Goal: Task Accomplishment & Management: Complete application form

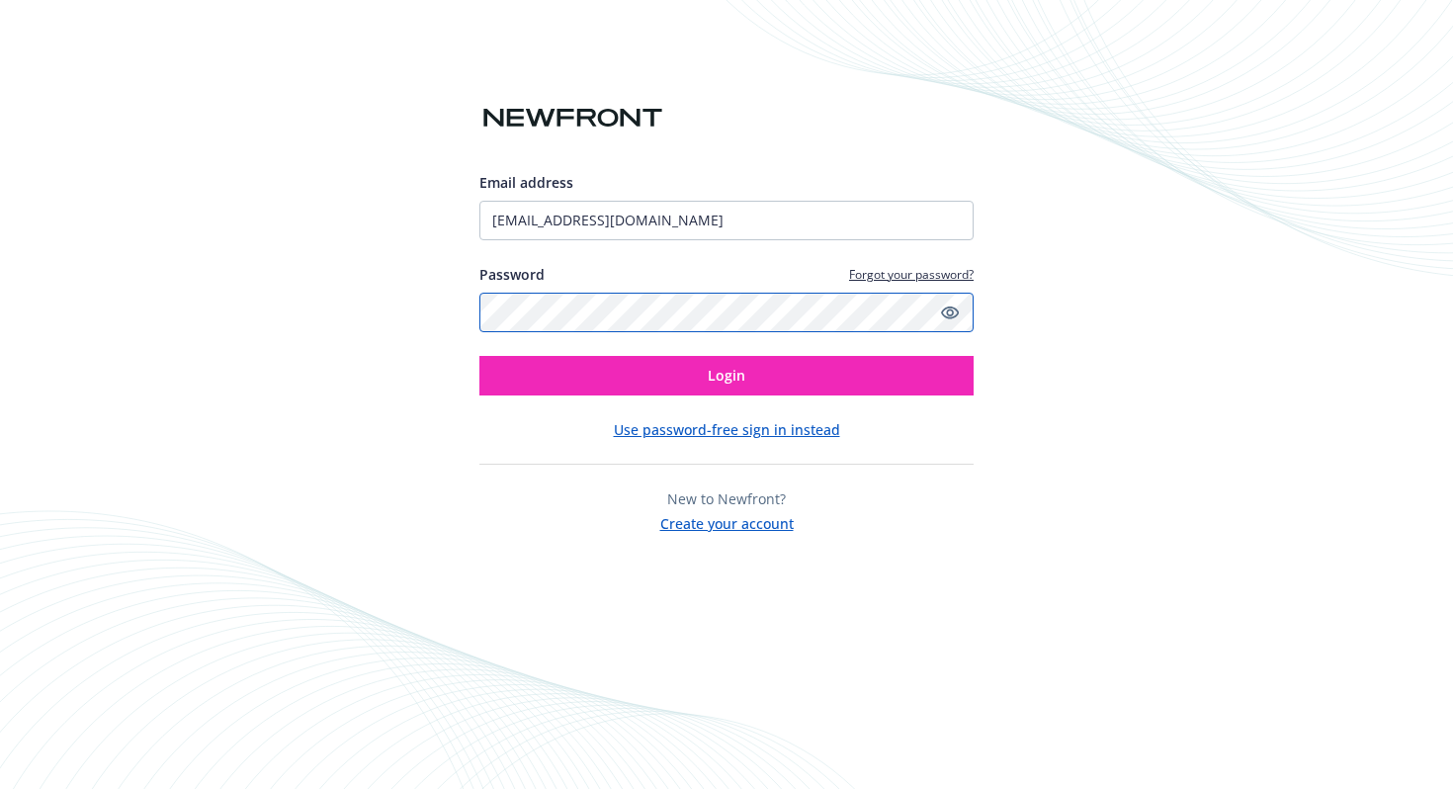
click at [479, 356] on button "Login" at bounding box center [726, 376] width 494 height 40
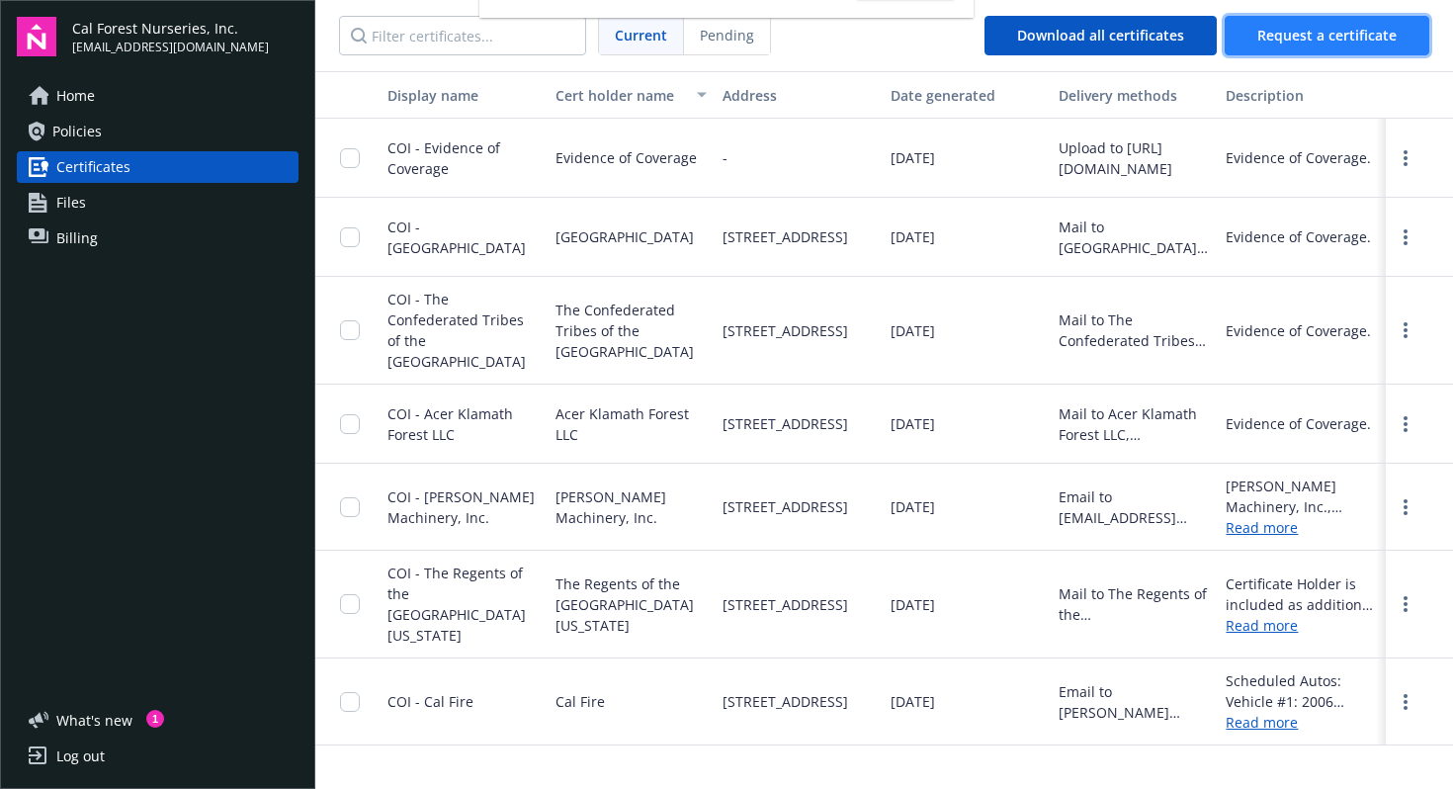
click at [1337, 20] on button "Request a certificate" at bounding box center [1326, 36] width 205 height 40
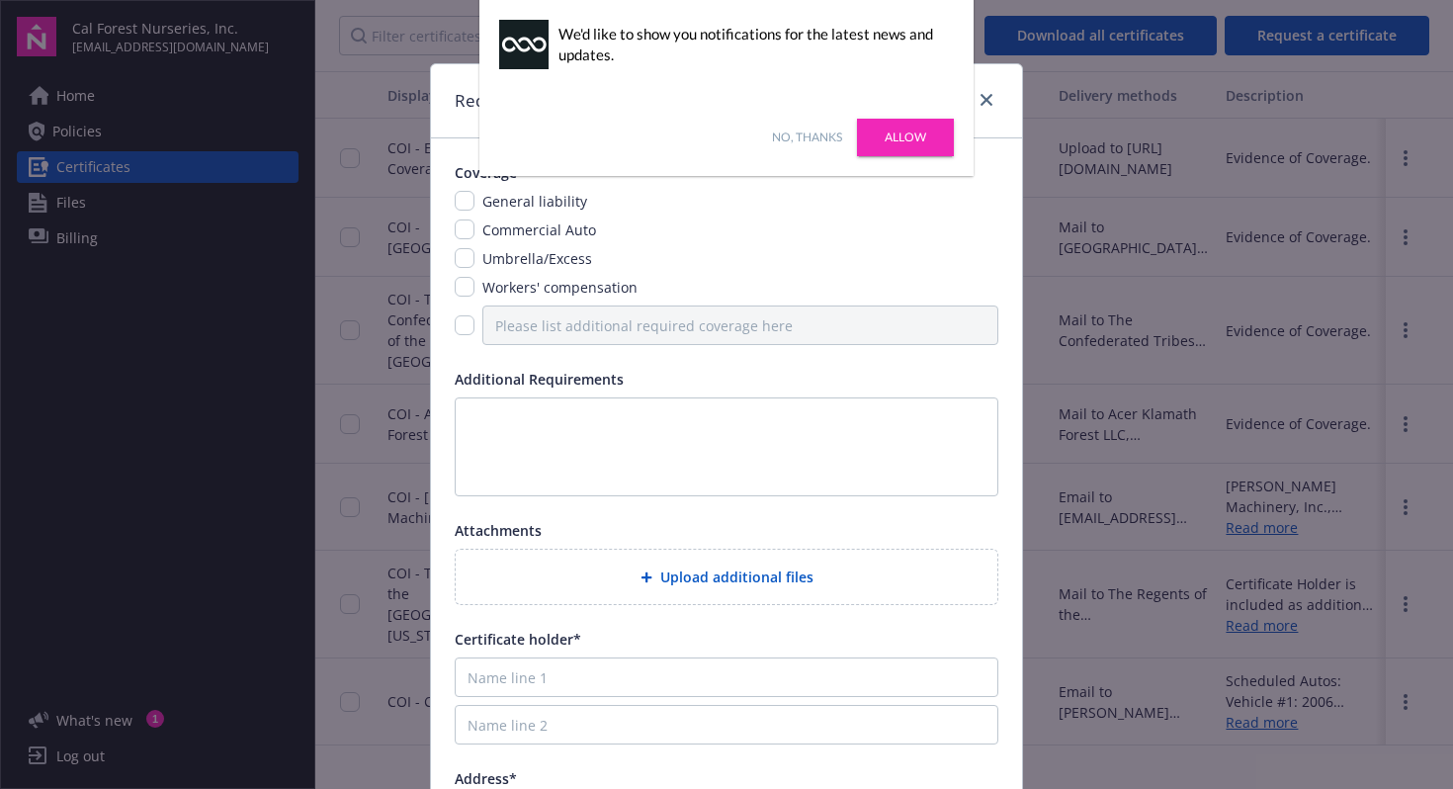
click at [805, 126] on div "No, thanks Allow" at bounding box center [726, 137] width 494 height 77
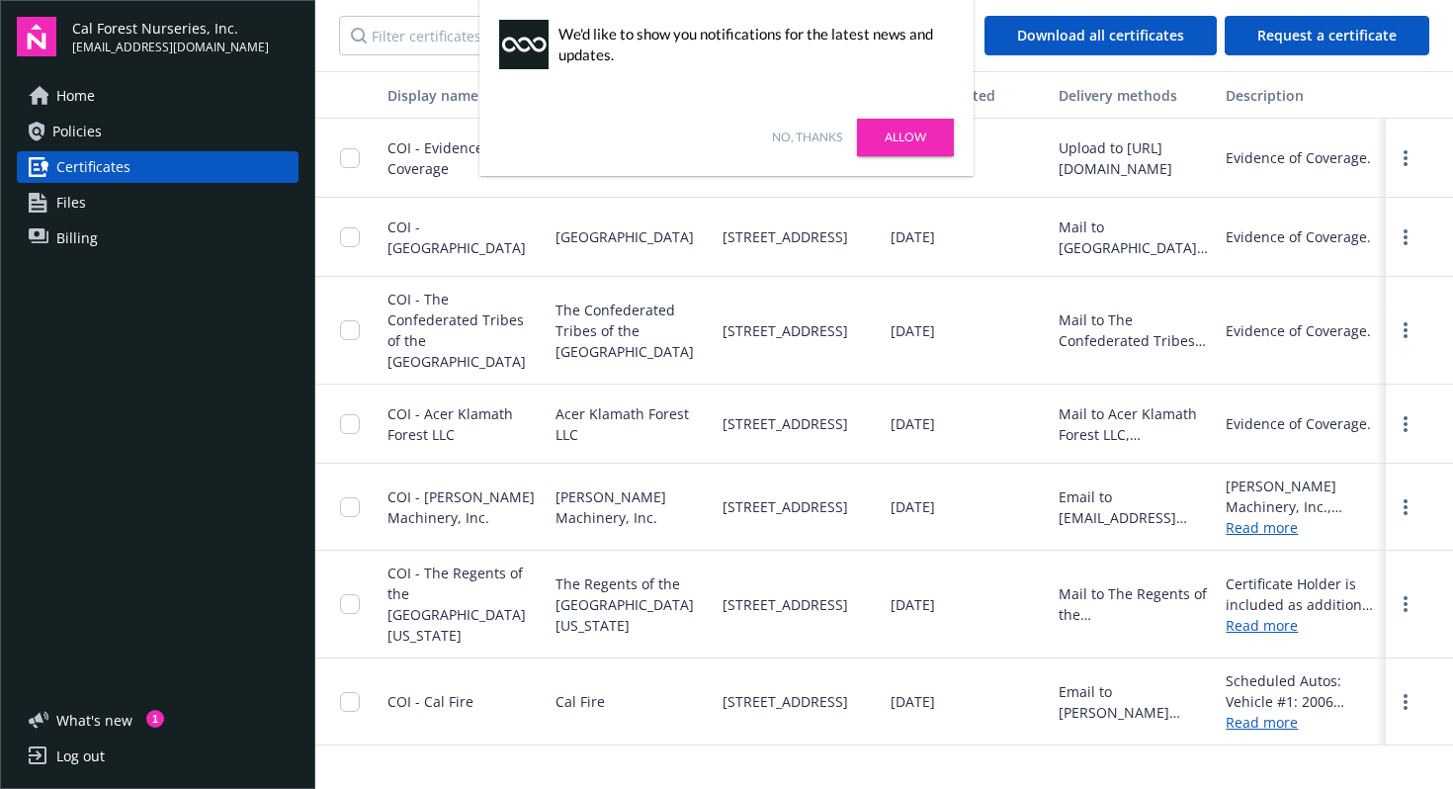
click at [803, 136] on link "No, thanks" at bounding box center [807, 137] width 70 height 18
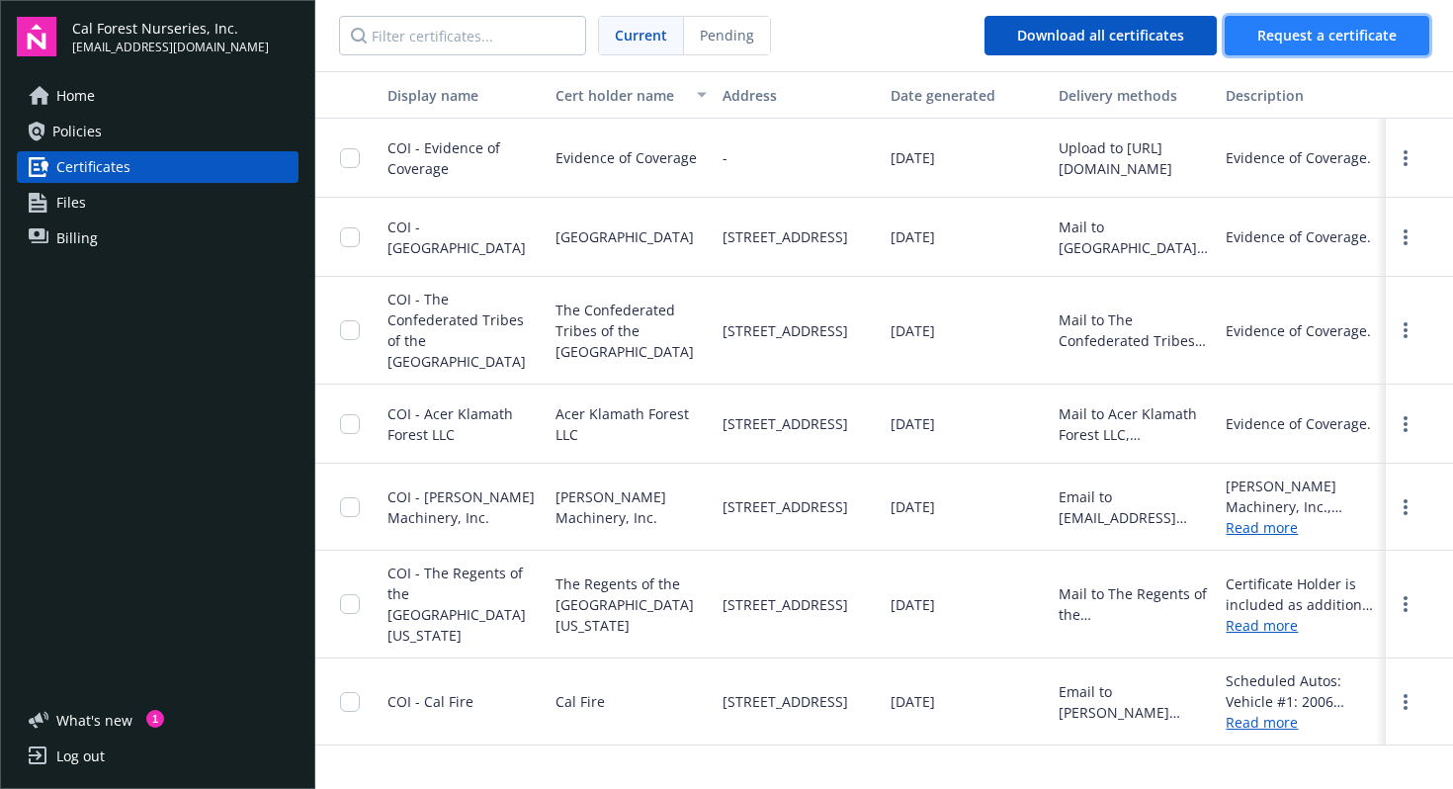
click at [1304, 35] on span "Request a certificate" at bounding box center [1326, 35] width 139 height 19
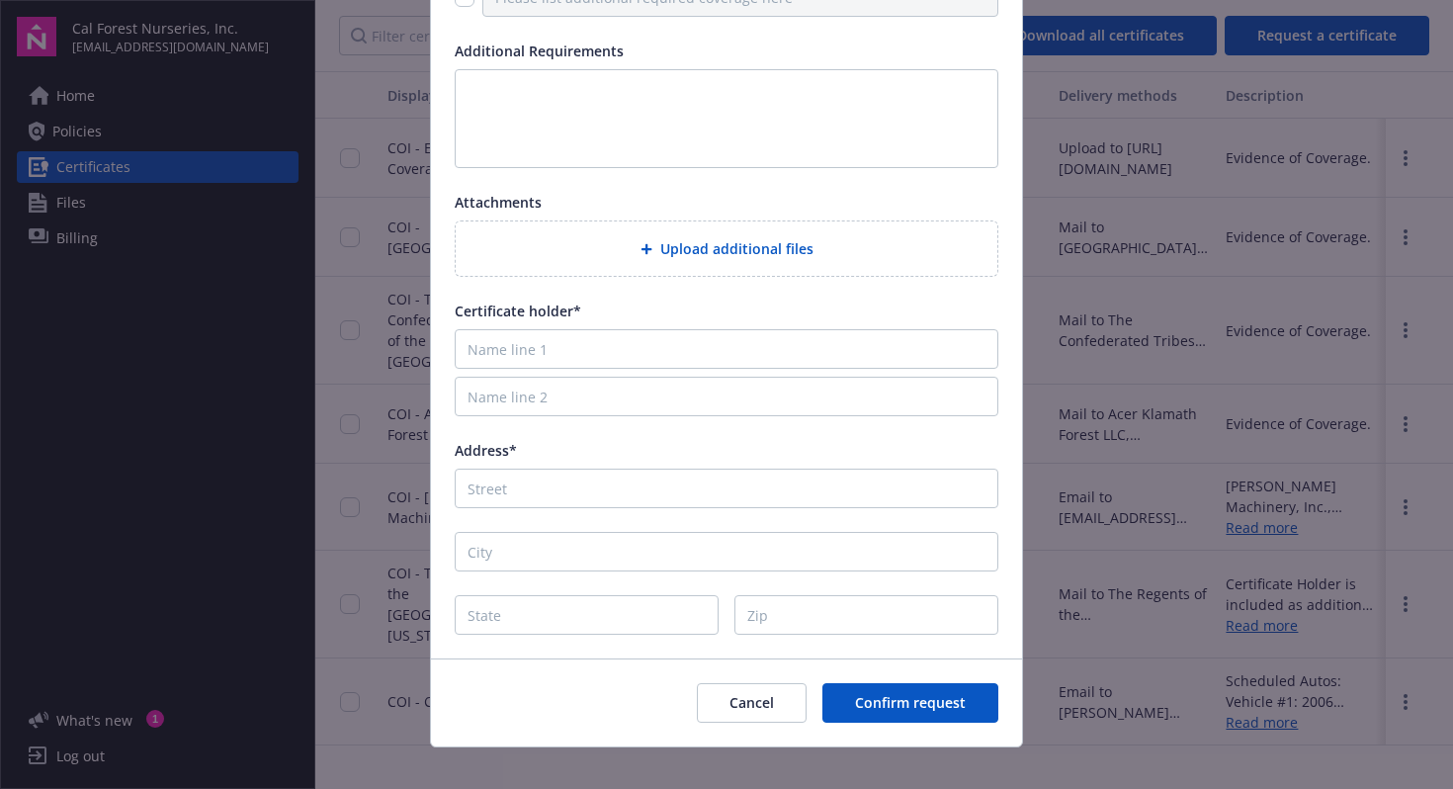
scroll to position [350, 0]
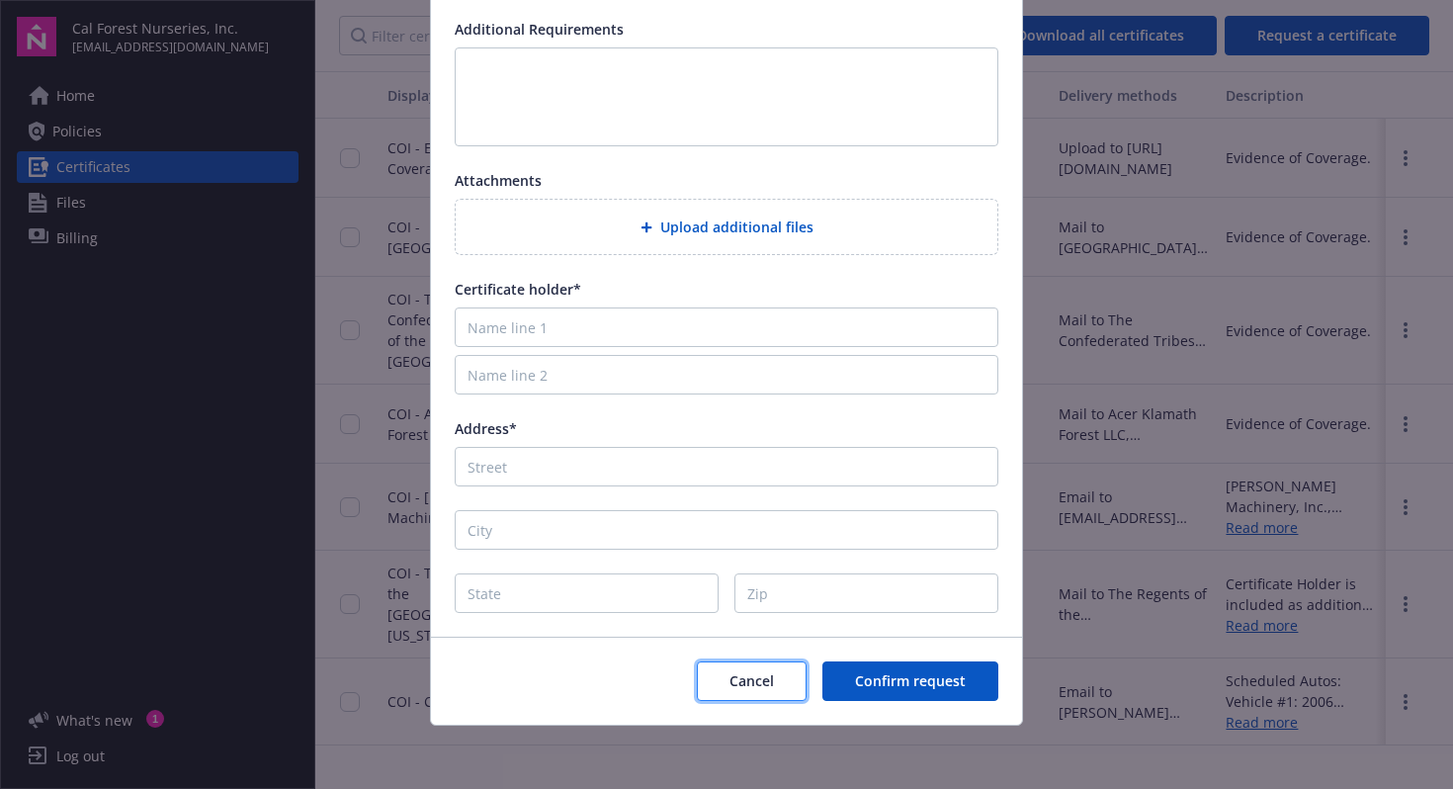
click at [712, 691] on button "Cancel" at bounding box center [752, 681] width 110 height 40
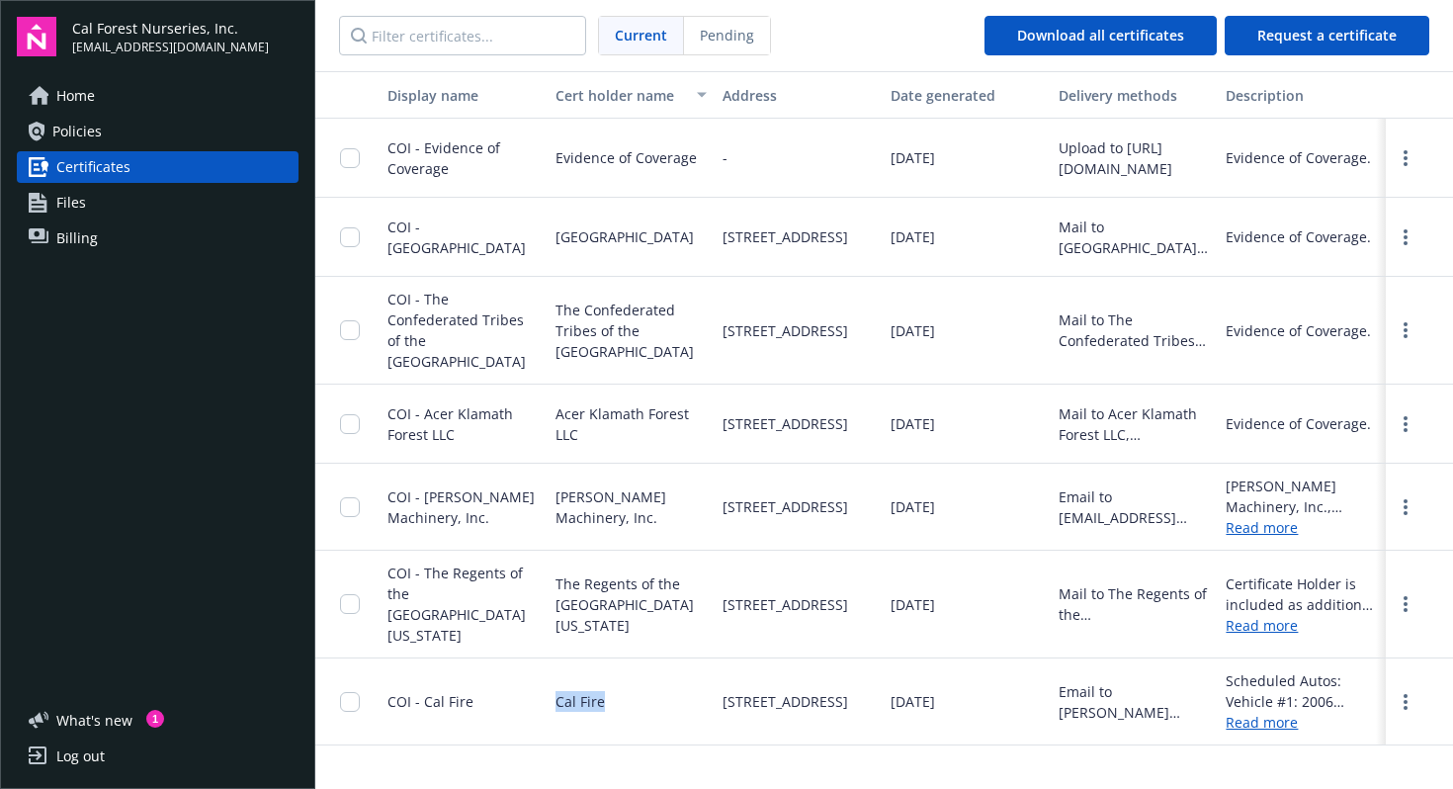
click at [712, 691] on div "Cal Fire" at bounding box center [631, 701] width 168 height 87
